Goal: Information Seeking & Learning: Learn about a topic

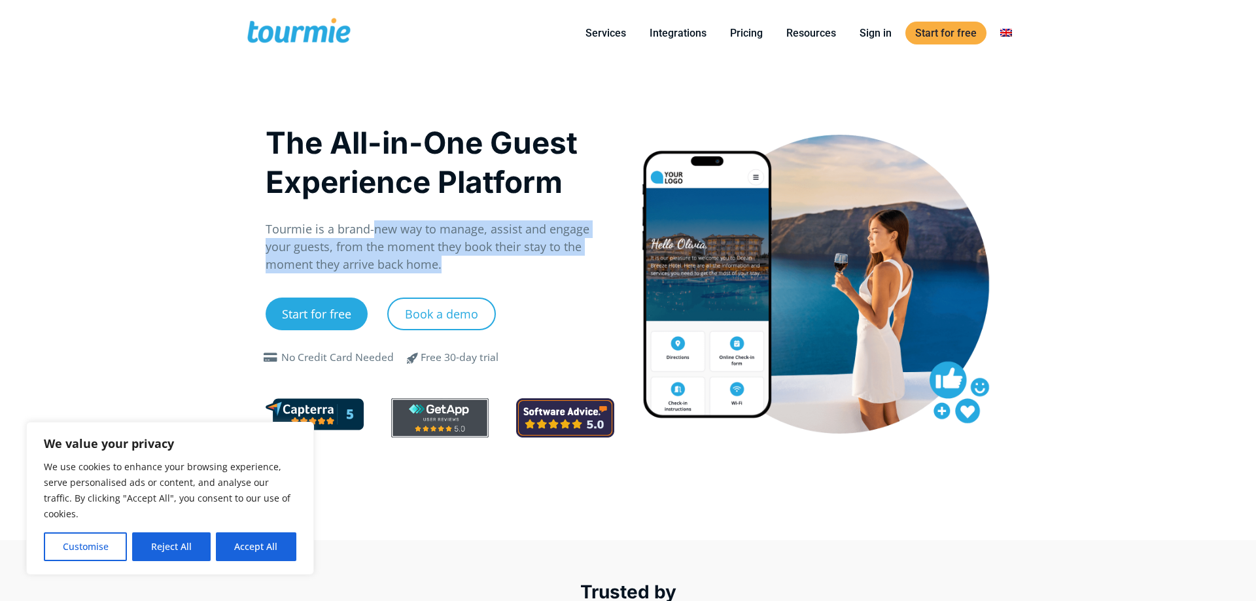
drag, startPoint x: 457, startPoint y: 232, endPoint x: 605, endPoint y: 261, distance: 150.8
click at [605, 261] on p "Tourmie is a brand-new way to manage, assist and engage your guests, from the m…" at bounding box center [440, 247] width 349 height 53
click at [740, 29] on link "Pricing" at bounding box center [746, 33] width 52 height 16
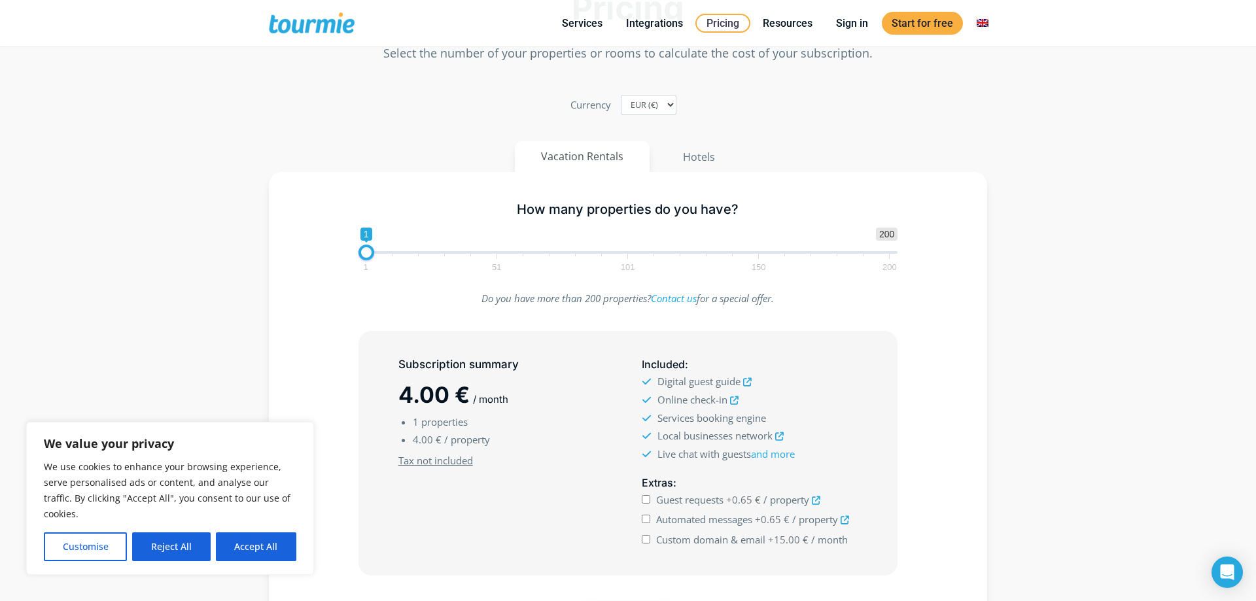
click at [745, 381] on icon at bounding box center [747, 382] width 9 height 9
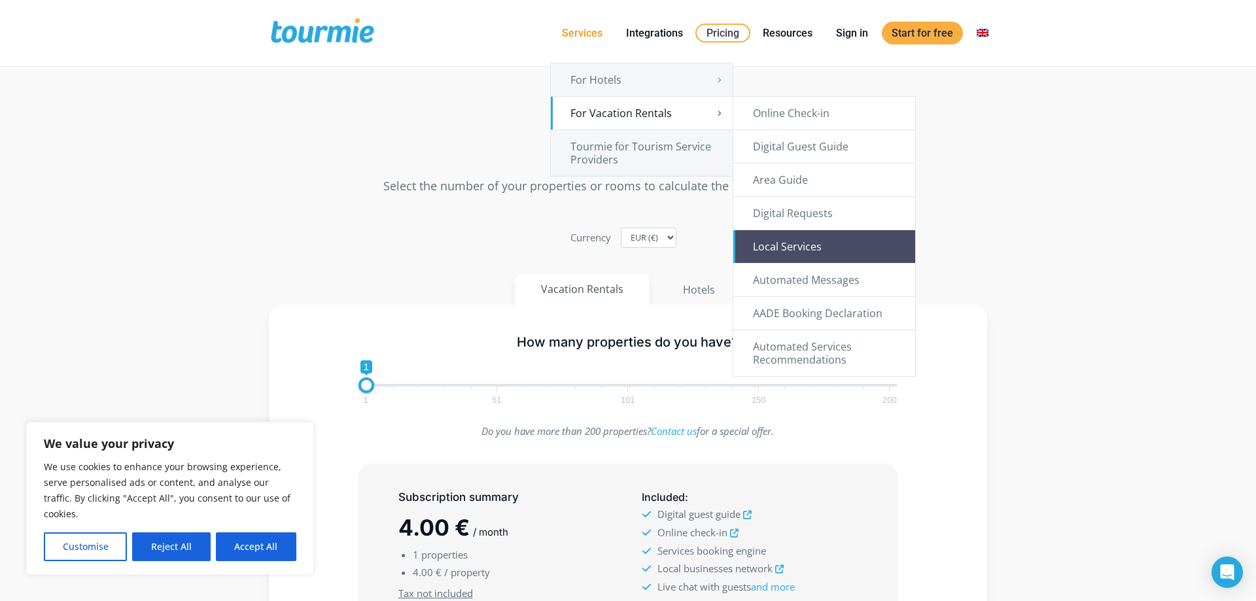
click at [864, 243] on link "Local Services" at bounding box center [824, 246] width 182 height 33
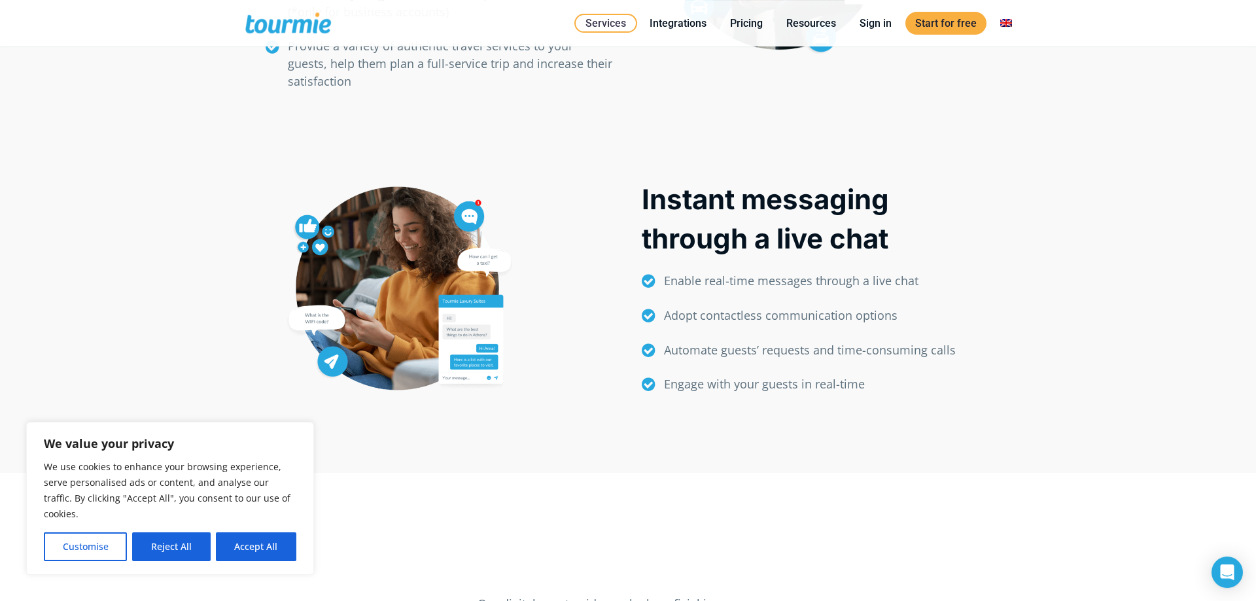
scroll to position [1335, 0]
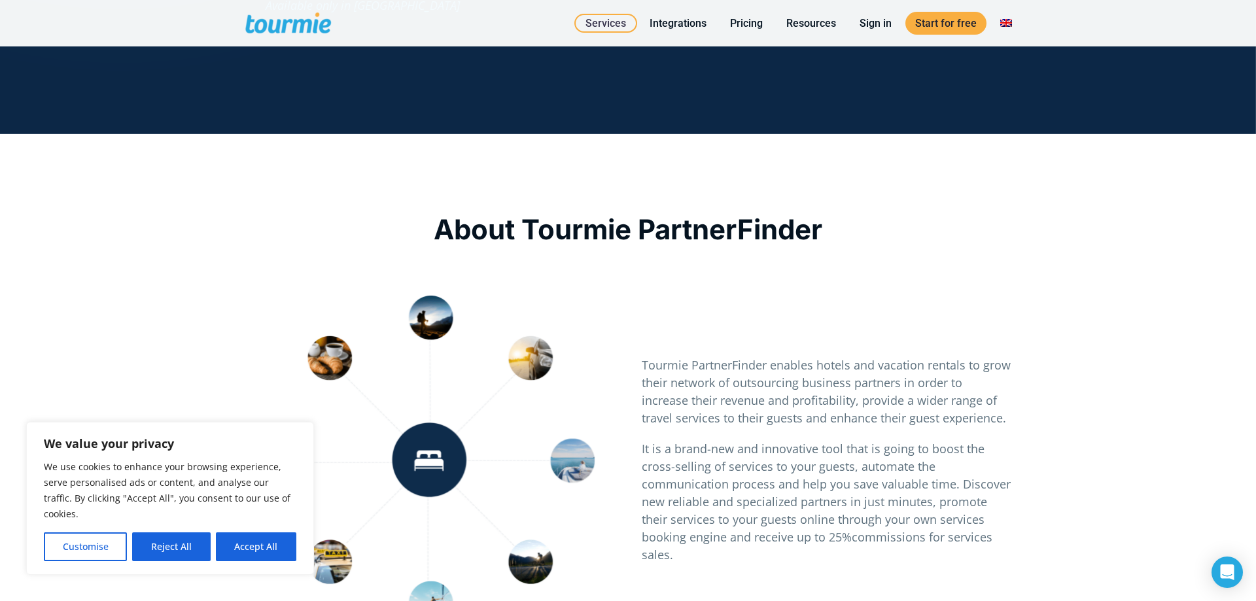
scroll to position [601, 0]
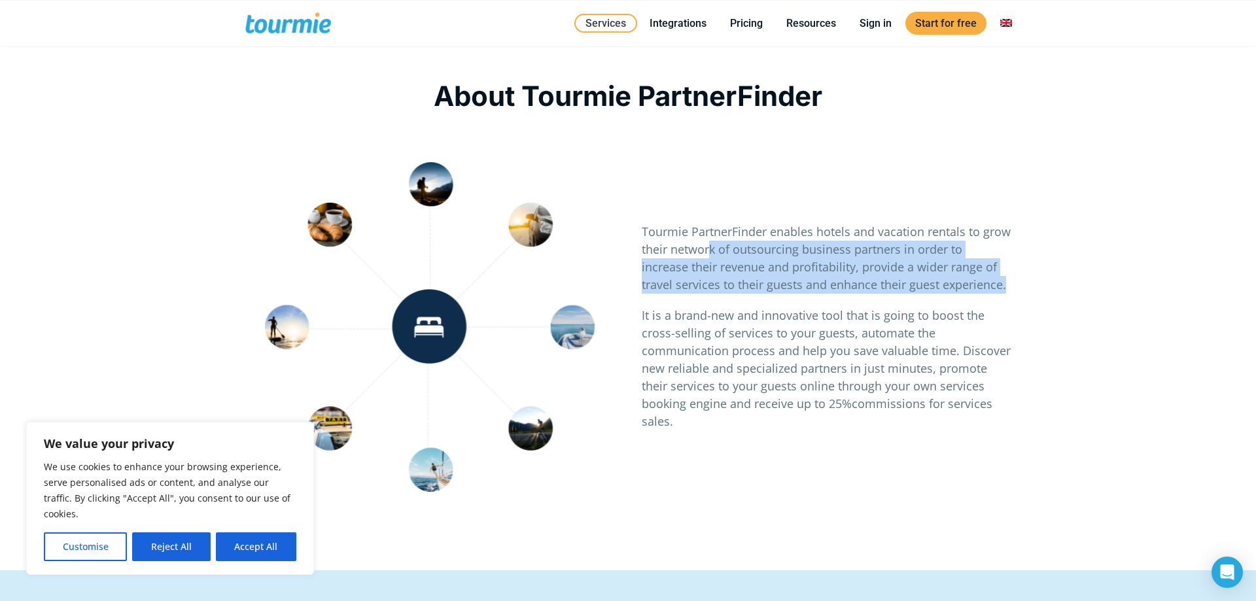
drag, startPoint x: 711, startPoint y: 246, endPoint x: 997, endPoint y: 279, distance: 287.2
click at [997, 279] on p "Tourmie PartnerFinder enables hotels and vacation rentals to grow their network…" at bounding box center [826, 258] width 369 height 71
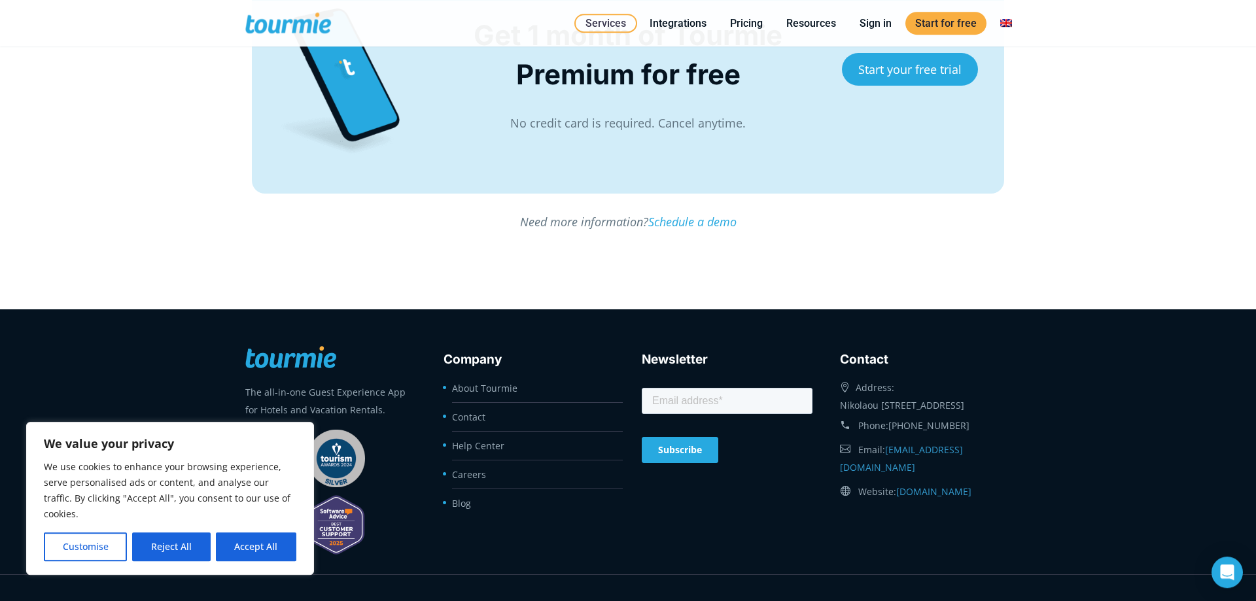
scroll to position [2672, 0]
